Goal: Ask a question

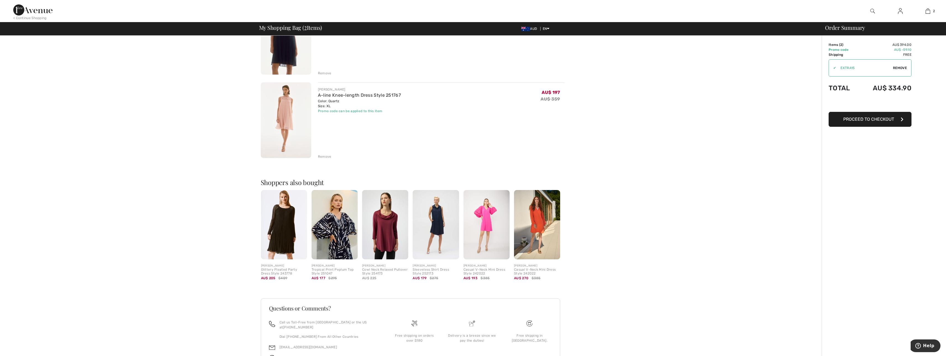
scroll to position [83, 0]
click at [320, 155] on div "Remove" at bounding box center [325, 156] width 14 height 5
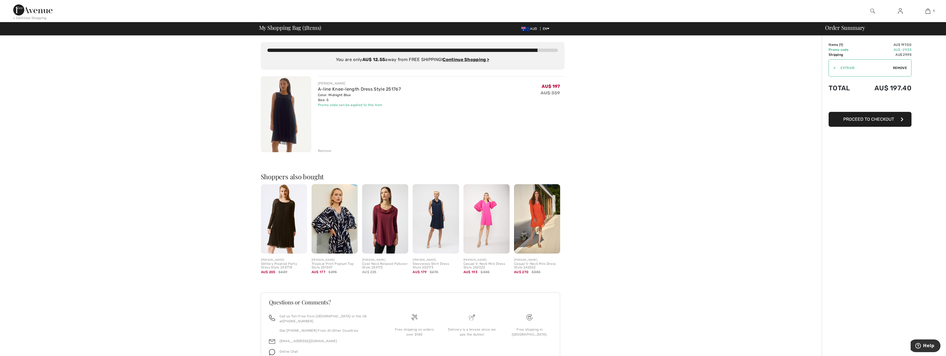
scroll to position [0, 0]
click at [325, 150] on div "Remove" at bounding box center [325, 151] width 14 height 5
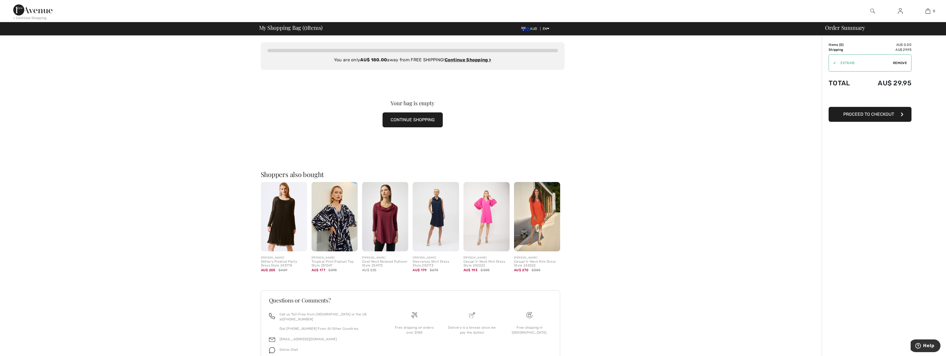
click at [403, 121] on button "CONTINUE SHOPPING" at bounding box center [412, 119] width 60 height 15
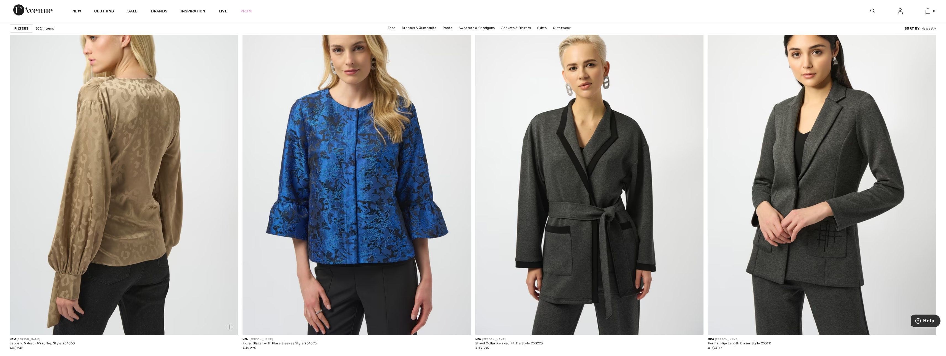
scroll to position [3767, 0]
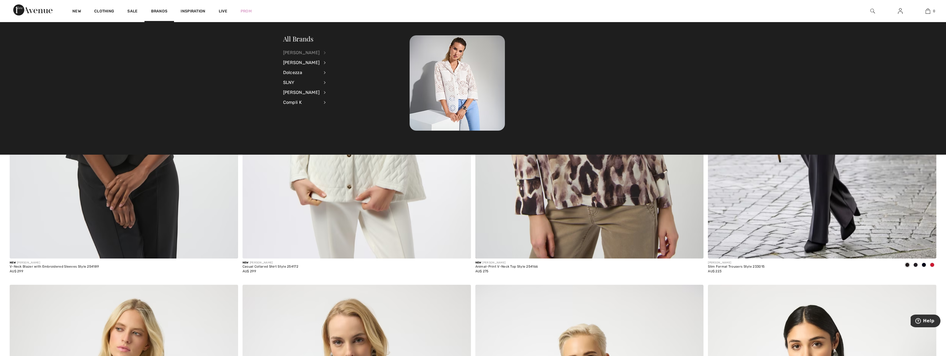
click at [305, 52] on div "[PERSON_NAME]" at bounding box center [301, 53] width 37 height 10
click at [338, 68] on link "Dresses & Jumpsuits" at bounding box center [354, 70] width 43 height 9
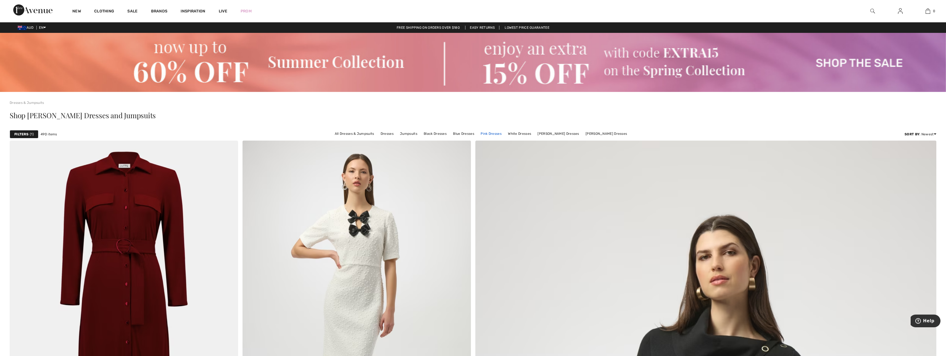
click at [496, 133] on link "Pink Dresses" at bounding box center [491, 133] width 27 height 7
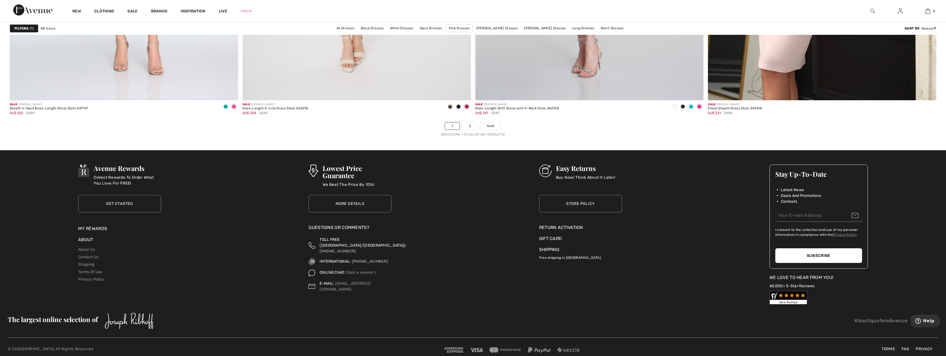
scroll to position [5564, 0]
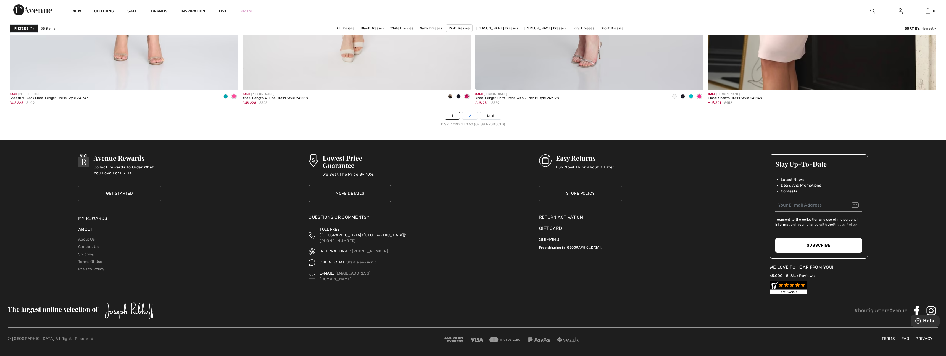
click at [465, 115] on link "2" at bounding box center [469, 115] width 15 height 7
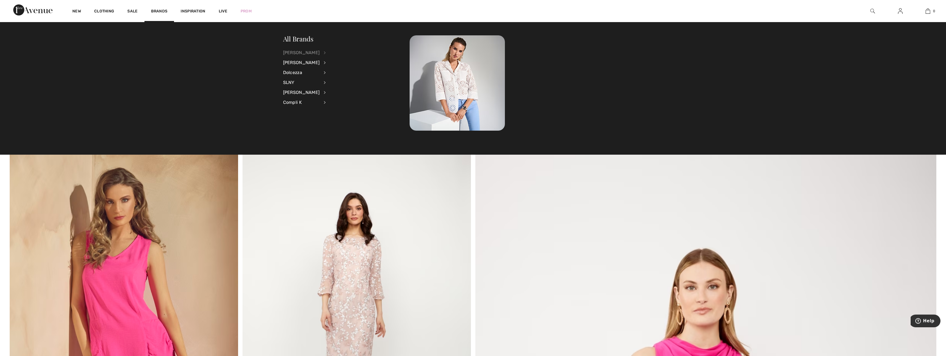
click at [307, 51] on div "[PERSON_NAME]" at bounding box center [301, 53] width 37 height 10
click at [340, 69] on link "Dresses & Jumpsuits" at bounding box center [354, 70] width 43 height 9
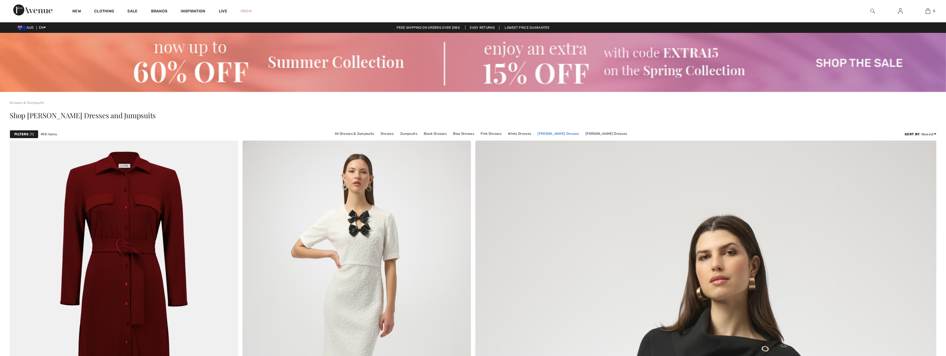
click at [562, 133] on link "[PERSON_NAME] Dresses" at bounding box center [558, 133] width 47 height 7
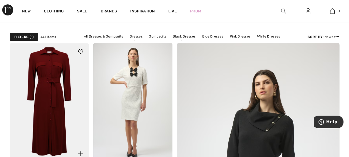
scroll to position [50, 0]
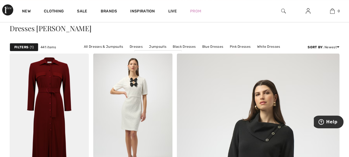
click at [25, 48] on strong "Filters" at bounding box center [21, 47] width 14 height 5
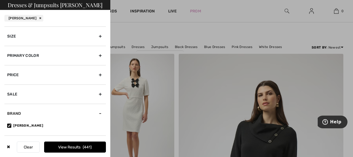
click at [23, 57] on div "Primary Color" at bounding box center [55, 55] width 102 height 19
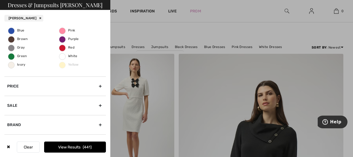
scroll to position [55, 0]
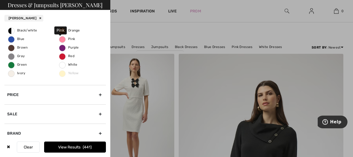
click at [61, 38] on span "Pink" at bounding box center [67, 39] width 16 height 4
click at [0, 0] on input "Pink" at bounding box center [0, 0] width 0 height 0
click at [74, 134] on div "Brand" at bounding box center [55, 133] width 102 height 19
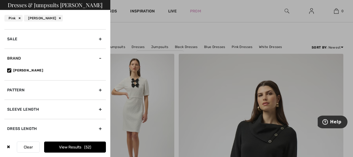
click at [60, 149] on button "View Results 52" at bounding box center [75, 147] width 62 height 11
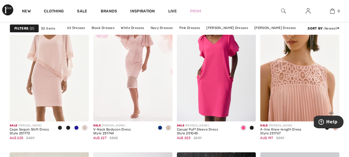
scroll to position [939, 0]
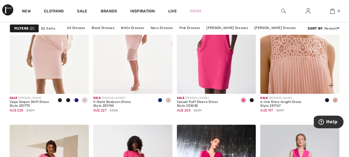
click at [313, 70] on img at bounding box center [299, 34] width 79 height 119
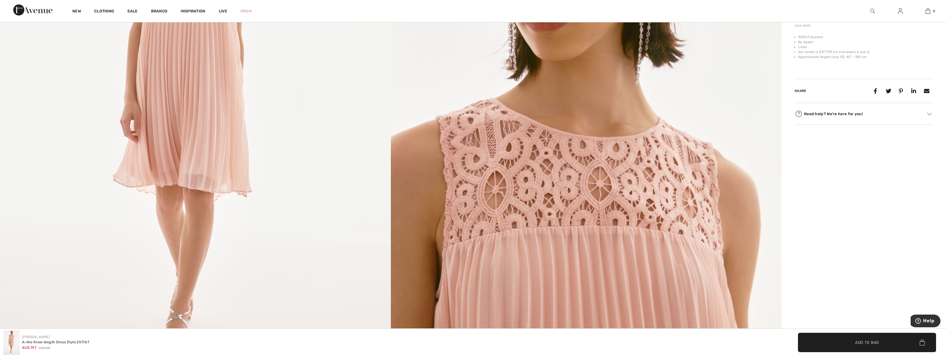
scroll to position [276, 0]
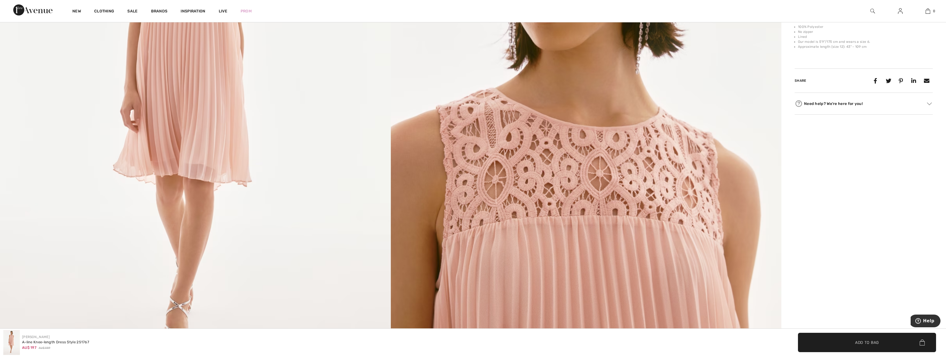
click at [349, 104] on div "Need help? We're here for you! Toll free ([GEOGRAPHIC_DATA]/[GEOGRAPHIC_DATA]):…" at bounding box center [863, 104] width 138 height 22
click at [349, 102] on div "Need help? We're here for you!" at bounding box center [863, 103] width 138 height 8
click at [349, 152] on span "Start a session" at bounding box center [852, 154] width 28 height 4
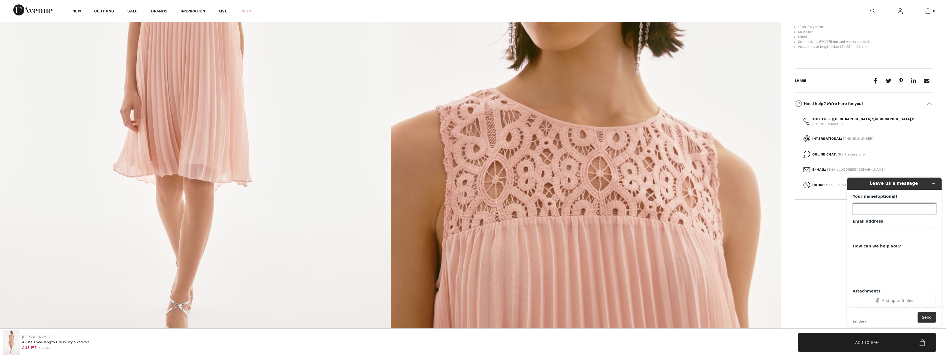
click at [349, 157] on input "Your name (optional)" at bounding box center [893, 208] width 83 height 11
type input "Donna Kennedy"
type input "kennedyd2827@gmail.com"
click at [349, 157] on textarea "How can we help you?" at bounding box center [893, 268] width 83 height 31
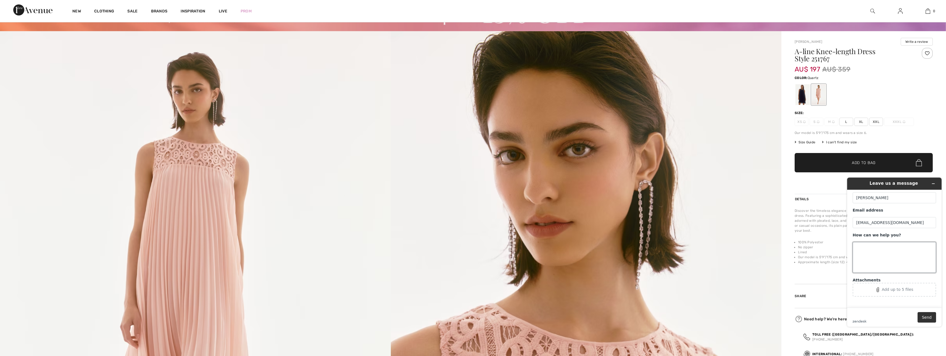
scroll to position [28, 0]
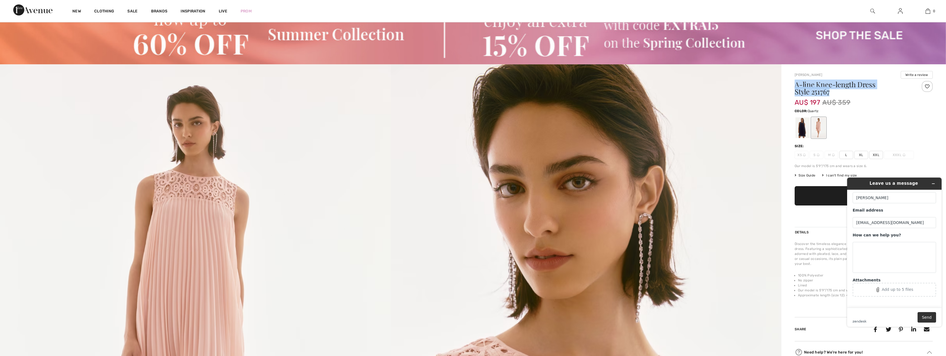
drag, startPoint x: 795, startPoint y: 85, endPoint x: 831, endPoint y: 94, distance: 37.1
click at [349, 94] on h1 "A-line Knee-length Dress Style 251767" at bounding box center [851, 88] width 115 height 14
copy h1 "A-line Knee-length Dress Style 251767"
click at [349, 157] on textarea "How can we help you?" at bounding box center [893, 257] width 83 height 31
paste textarea "A-line Knee-length Dress Style 251767"
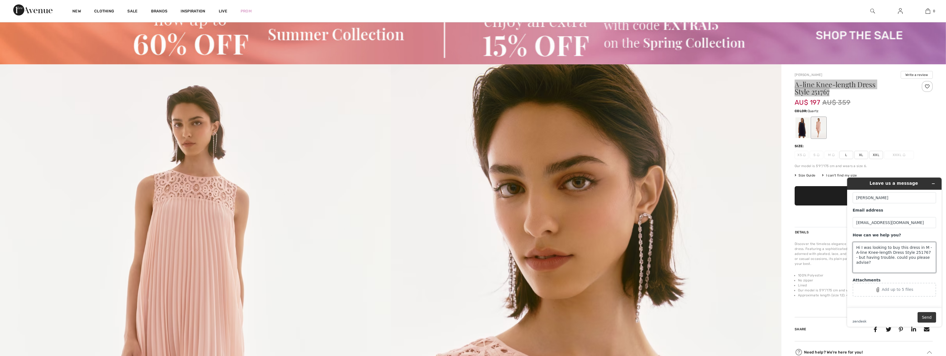
type textarea "Hi I was looking to buy this dress in M - A-line Knee-length Dress Style 251767…"
click at [349, 157] on button "Send" at bounding box center [926, 317] width 18 height 10
